Goal: Download file/media

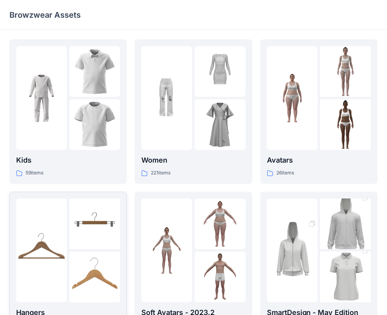
click at [49, 229] on img at bounding box center [41, 250] width 51 height 51
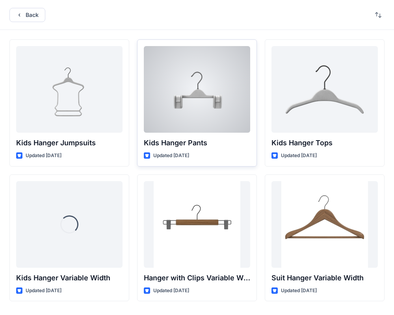
click at [207, 102] on div at bounding box center [197, 89] width 106 height 87
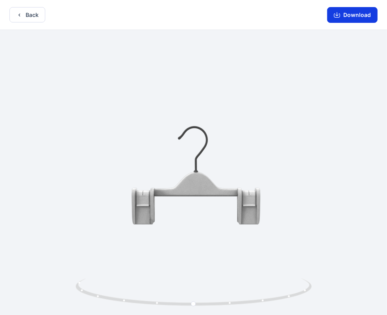
click at [342, 18] on button "Download" at bounding box center [352, 15] width 50 height 16
click at [35, 13] on button "Back" at bounding box center [27, 14] width 36 height 15
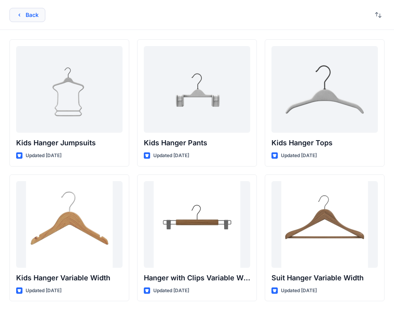
click at [24, 11] on button "Back" at bounding box center [27, 15] width 36 height 14
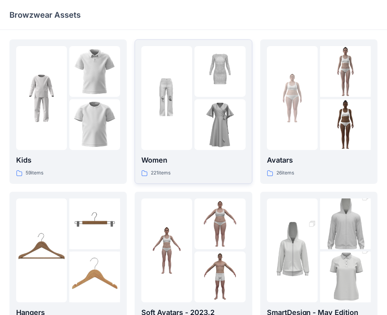
click at [220, 74] on img at bounding box center [219, 71] width 51 height 51
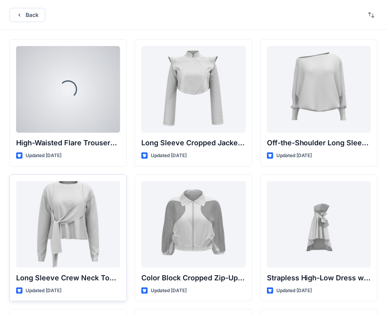
scroll to position [157, 0]
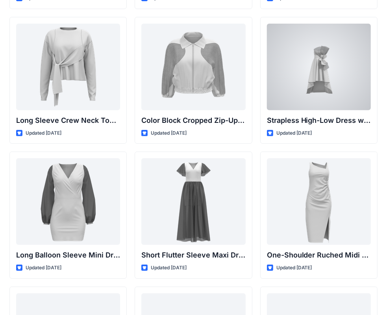
click at [307, 68] on div at bounding box center [319, 67] width 104 height 87
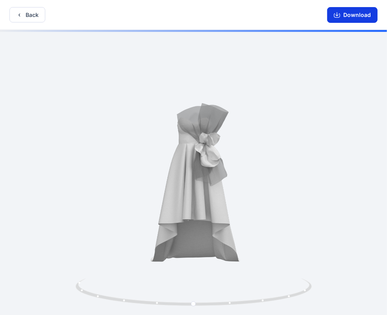
click at [353, 16] on button "Download" at bounding box center [352, 15] width 50 height 16
